Goal: Check status: Check status

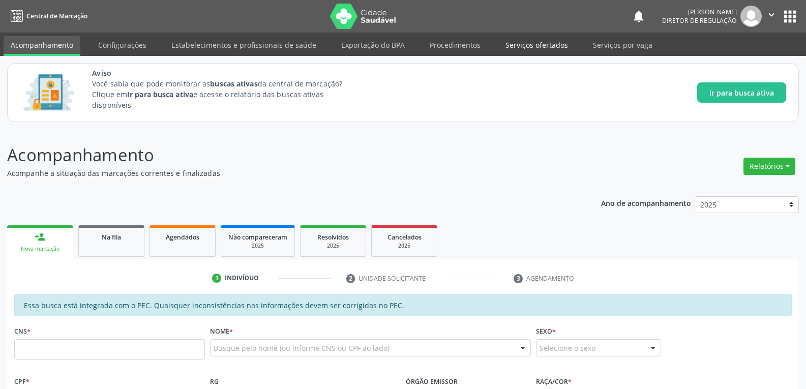
click at [511, 47] on link "Serviços ofertados" at bounding box center [536, 45] width 77 height 18
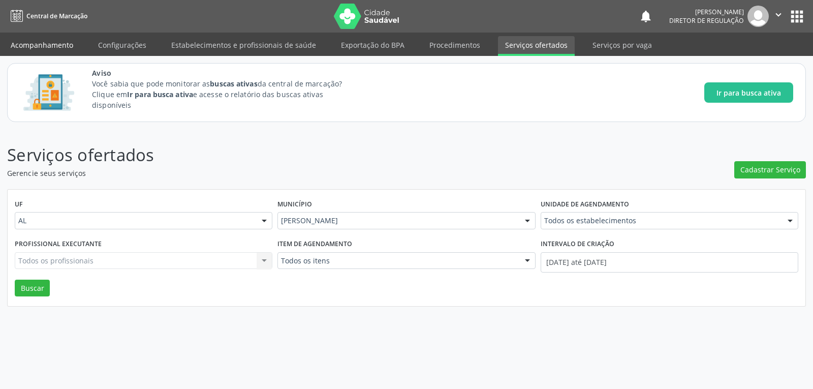
click at [41, 44] on link "Acompanhamento" at bounding box center [42, 45] width 77 height 18
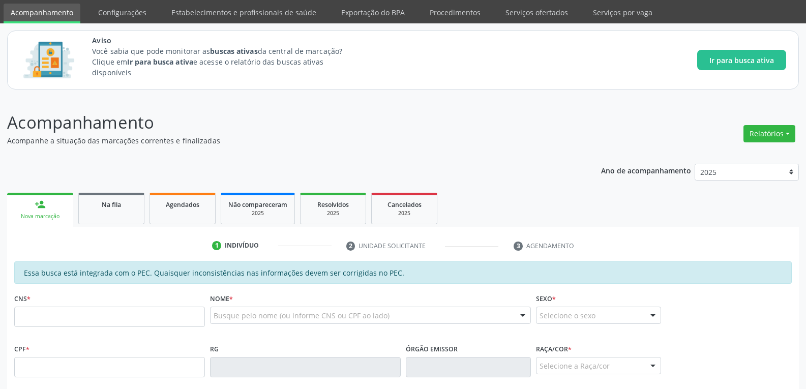
scroll to position [51, 0]
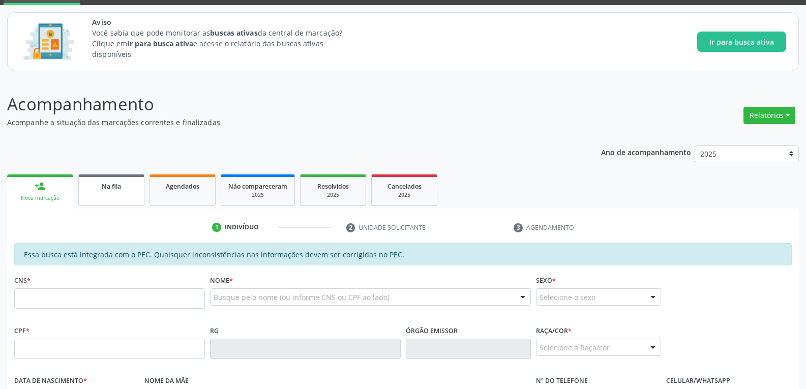
click at [110, 198] on link "Na fila" at bounding box center [111, 190] width 66 height 32
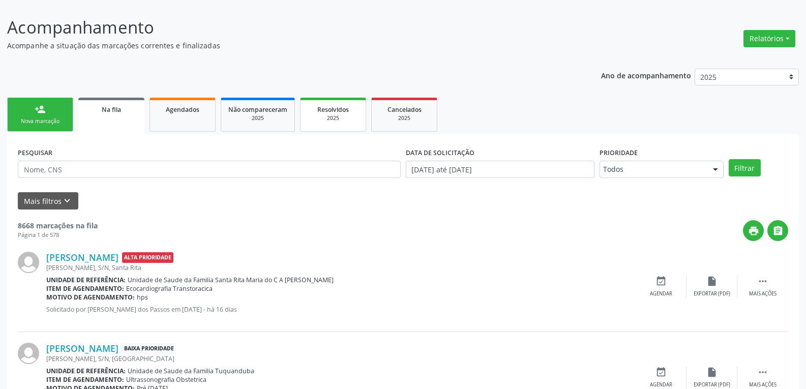
scroll to position [102, 0]
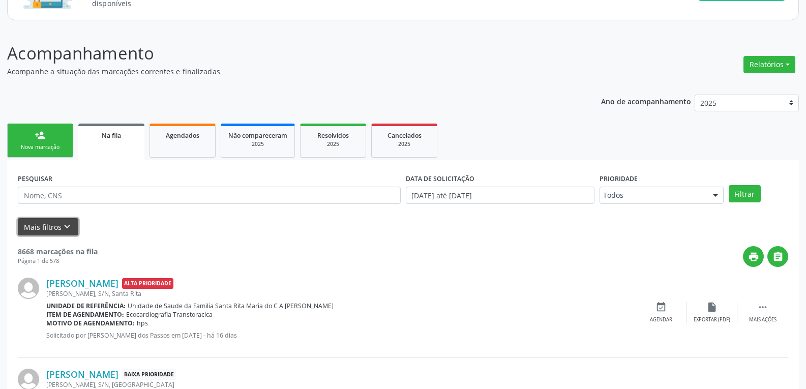
click at [68, 225] on icon "keyboard_arrow_down" at bounding box center [67, 226] width 11 height 11
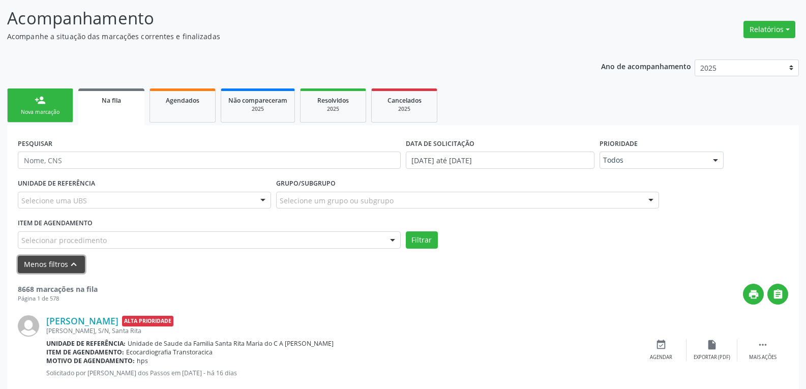
scroll to position [153, 0]
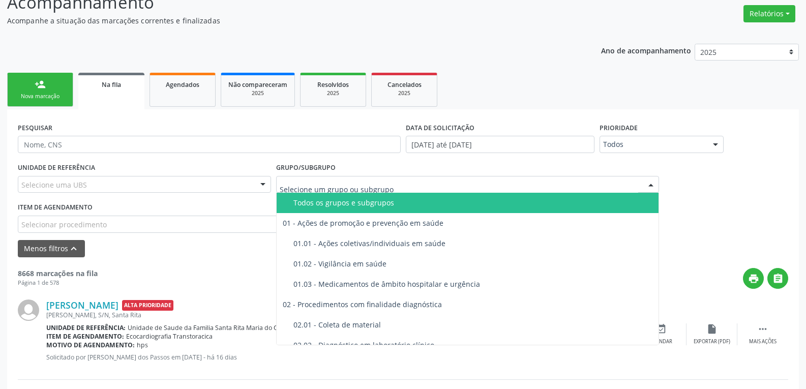
click at [415, 179] on div at bounding box center [467, 184] width 383 height 17
type input "od"
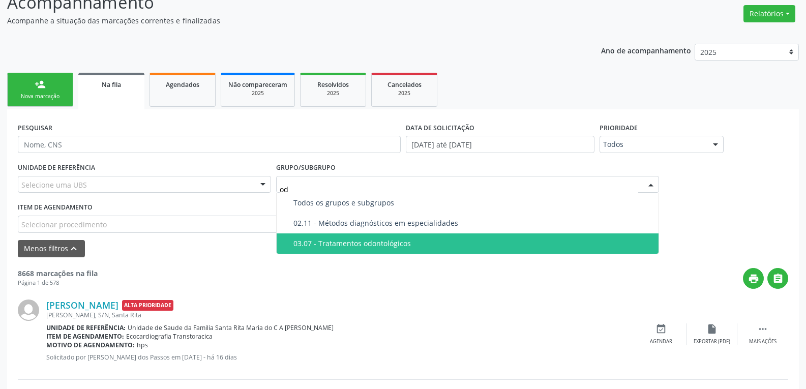
click at [411, 238] on span "03.07 - Tratamentos odontológicos" at bounding box center [468, 243] width 382 height 20
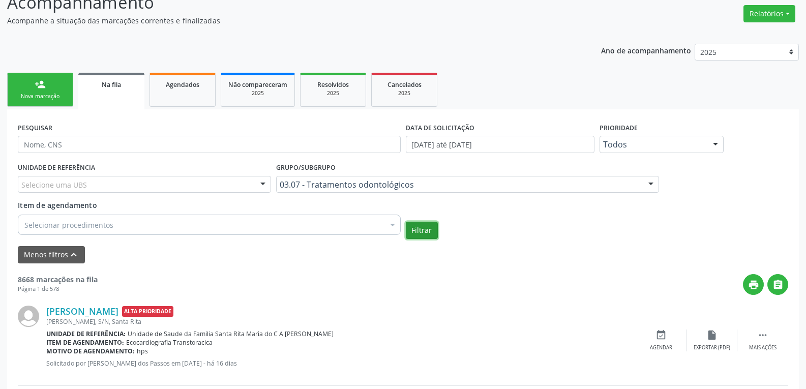
click at [421, 237] on button "Filtrar" at bounding box center [422, 230] width 32 height 17
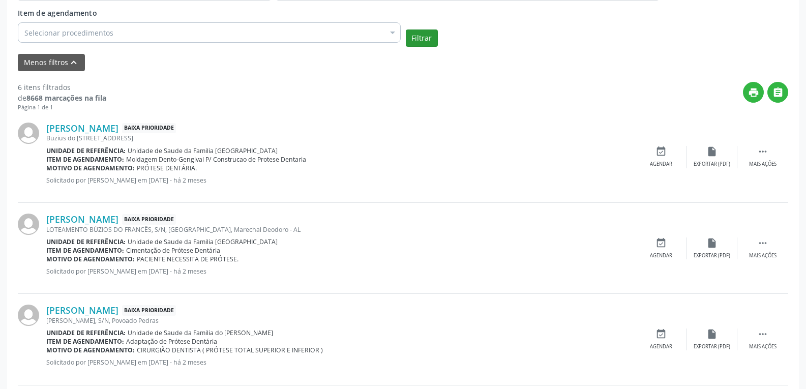
scroll to position [203, 0]
